Goal: Information Seeking & Learning: Check status

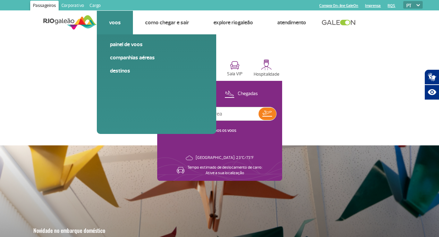
click at [113, 22] on link "Voos" at bounding box center [115, 22] width 12 height 7
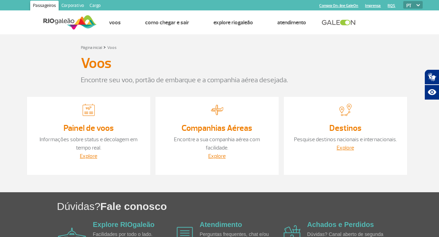
click at [90, 128] on link "Painel de voos" at bounding box center [89, 128] width 50 height 10
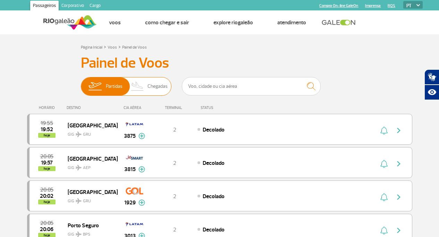
click at [157, 86] on span "Chegadas" at bounding box center [157, 86] width 20 height 18
click at [81, 83] on input "Partidas Chegadas" at bounding box center [81, 83] width 0 height 0
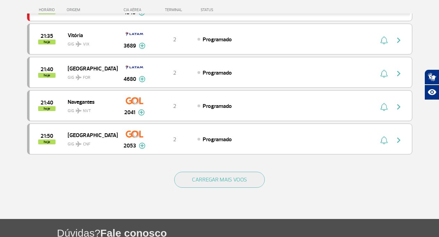
scroll to position [630, 0]
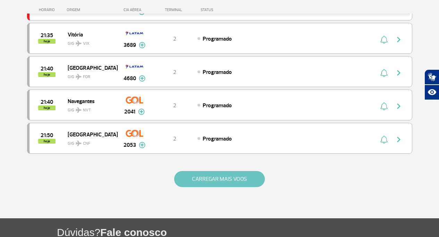
click at [227, 175] on button "CARREGAR MAIS VOOS" at bounding box center [219, 179] width 91 height 16
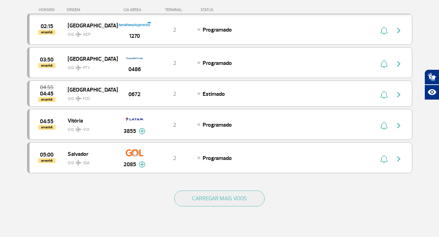
scroll to position [1273, 0]
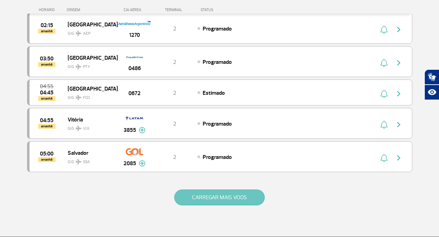
click at [208, 192] on button "CARREGAR MAIS VOOS" at bounding box center [219, 197] width 91 height 16
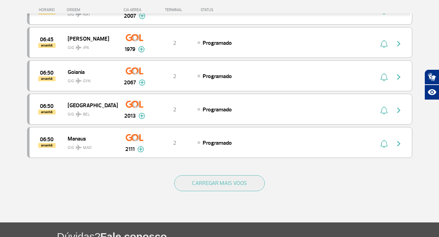
scroll to position [1972, 0]
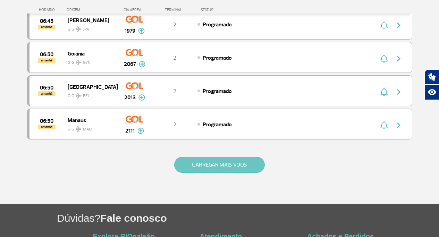
click at [226, 161] on button "CARREGAR MAIS VOOS" at bounding box center [219, 165] width 91 height 16
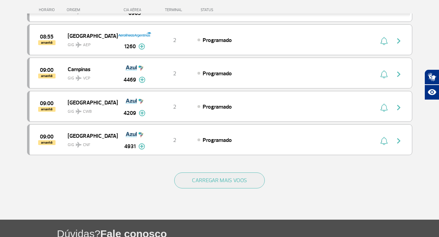
scroll to position [2647, 0]
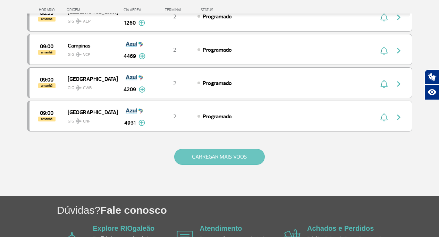
click at [235, 157] on button "CARREGAR MAIS VOOS" at bounding box center [219, 157] width 91 height 16
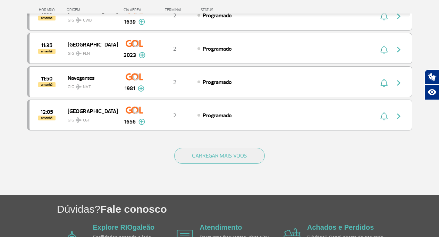
scroll to position [3319, 0]
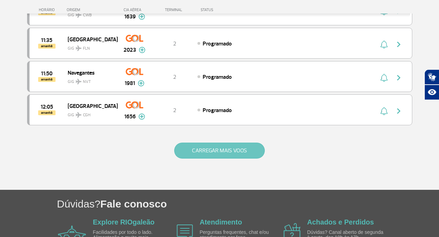
click at [213, 146] on button "CARREGAR MAIS VOOS" at bounding box center [219, 151] width 91 height 16
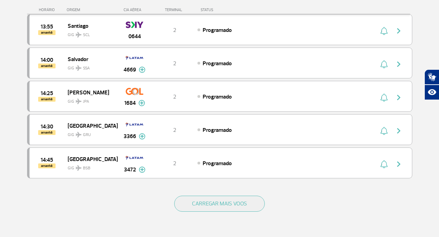
scroll to position [3939, 0]
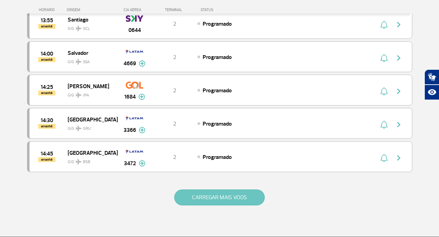
click at [225, 196] on button "CARREGAR MAIS VOOS" at bounding box center [219, 197] width 91 height 16
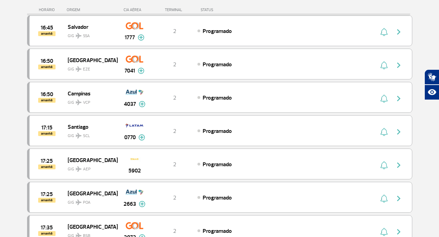
scroll to position [4535, 0]
